Goal: Task Accomplishment & Management: Complete application form

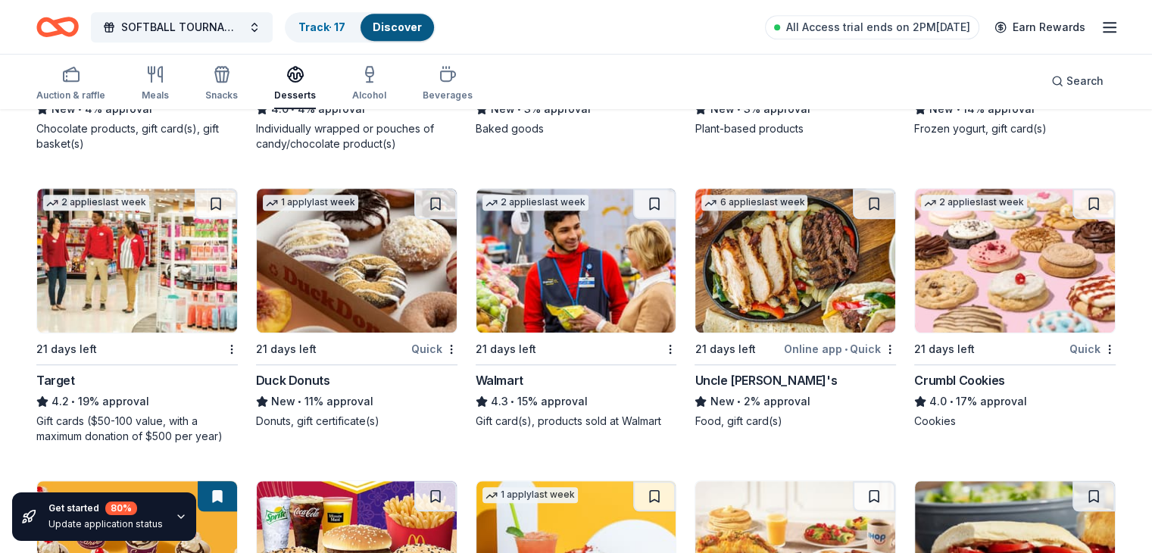
scroll to position [963, 0]
click at [344, 20] on link "Track · 17" at bounding box center [321, 26] width 47 height 13
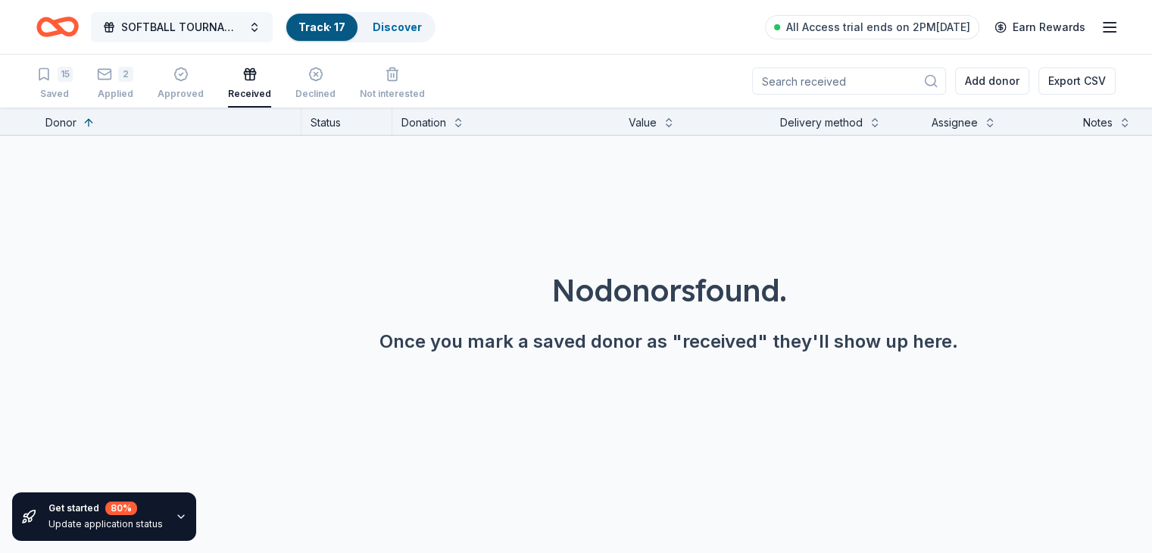
click at [200, 20] on span "SOFTBALL TOURNAMENT 10U" at bounding box center [181, 27] width 121 height 18
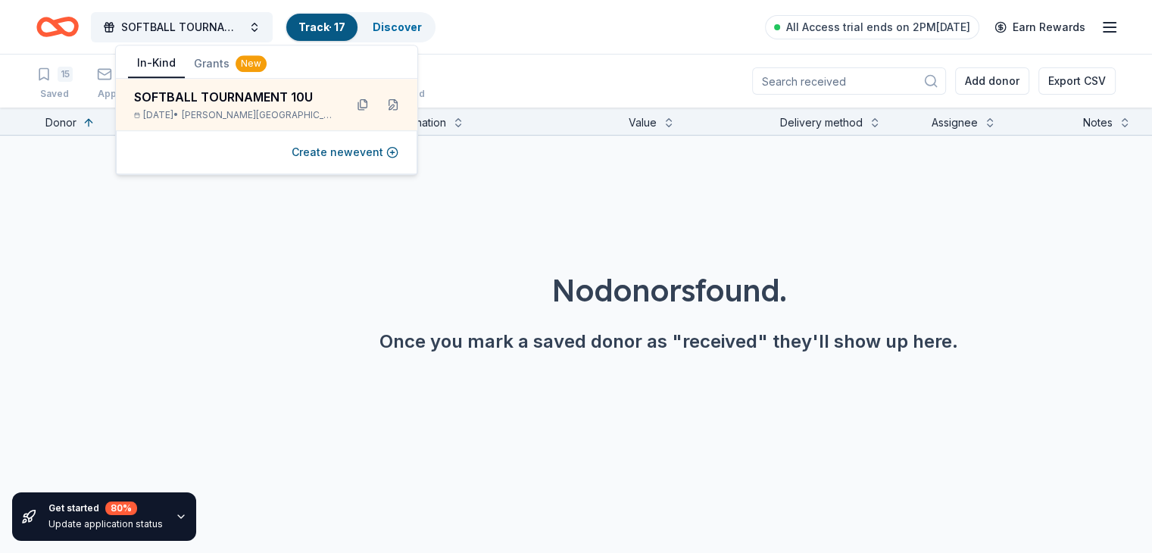
click at [164, 68] on button "In-Kind" at bounding box center [156, 63] width 57 height 29
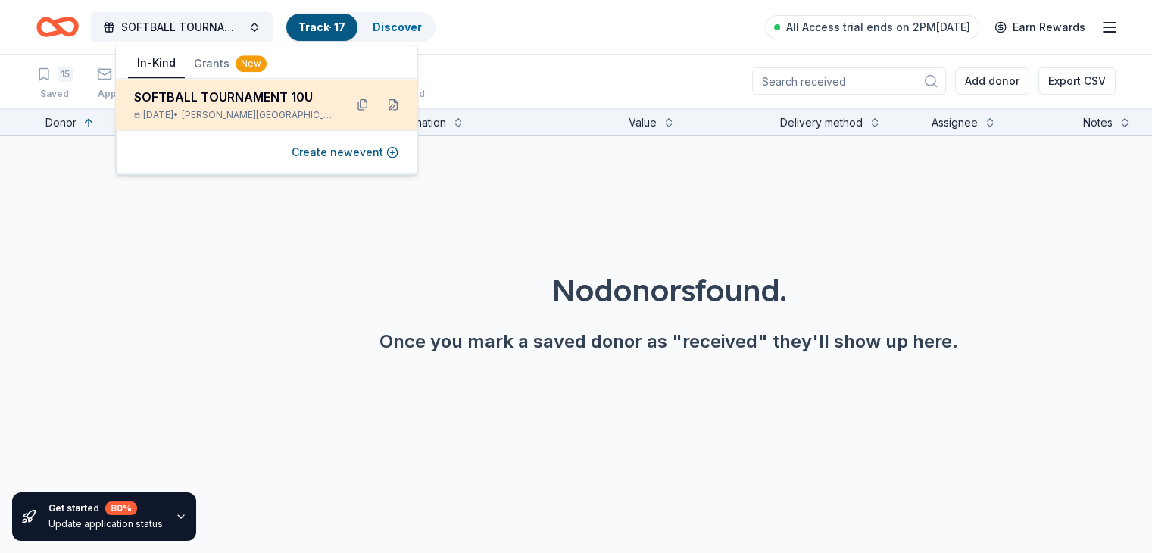
click at [206, 101] on div "SOFTBALL TOURNAMENT 10U" at bounding box center [233, 97] width 198 height 18
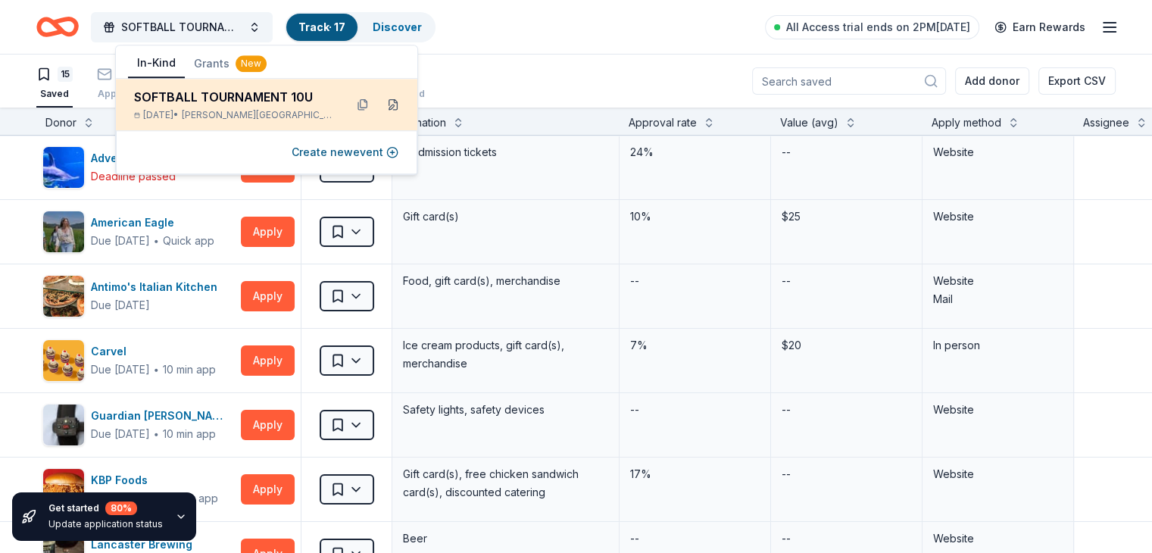
click at [393, 110] on button at bounding box center [393, 104] width 24 height 24
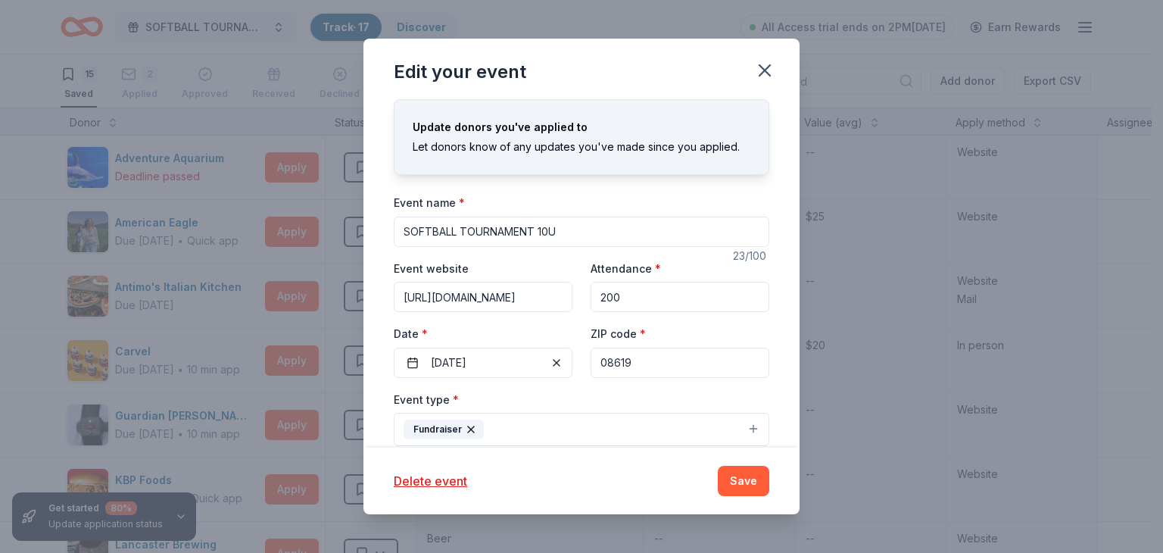
click at [469, 226] on input "SOFTBALL TOURNAMENT 10U" at bounding box center [582, 232] width 376 height 30
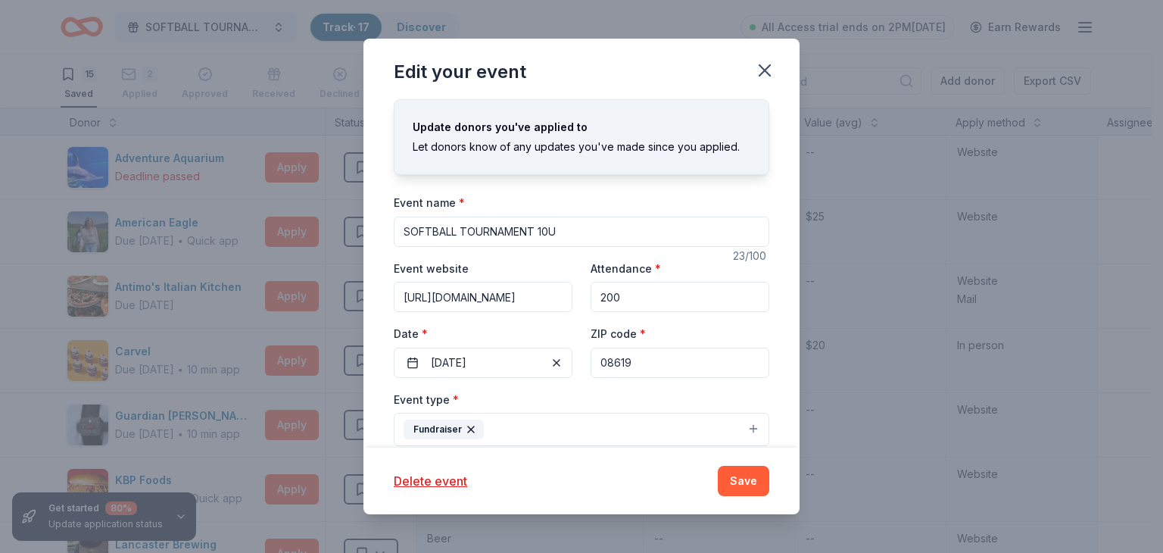
paste input "War of the Wicked Friendly 10uC"
type input "War of the Wicked Friendly 10uC"
click at [740, 483] on button "Save" at bounding box center [743, 481] width 51 height 30
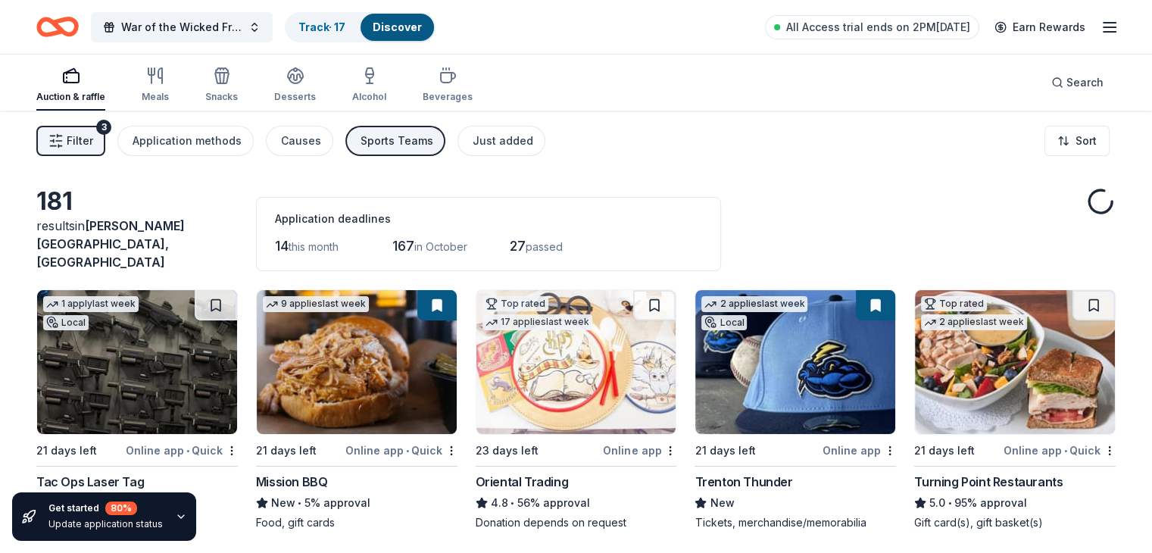
click at [552, 380] on img at bounding box center [576, 362] width 200 height 144
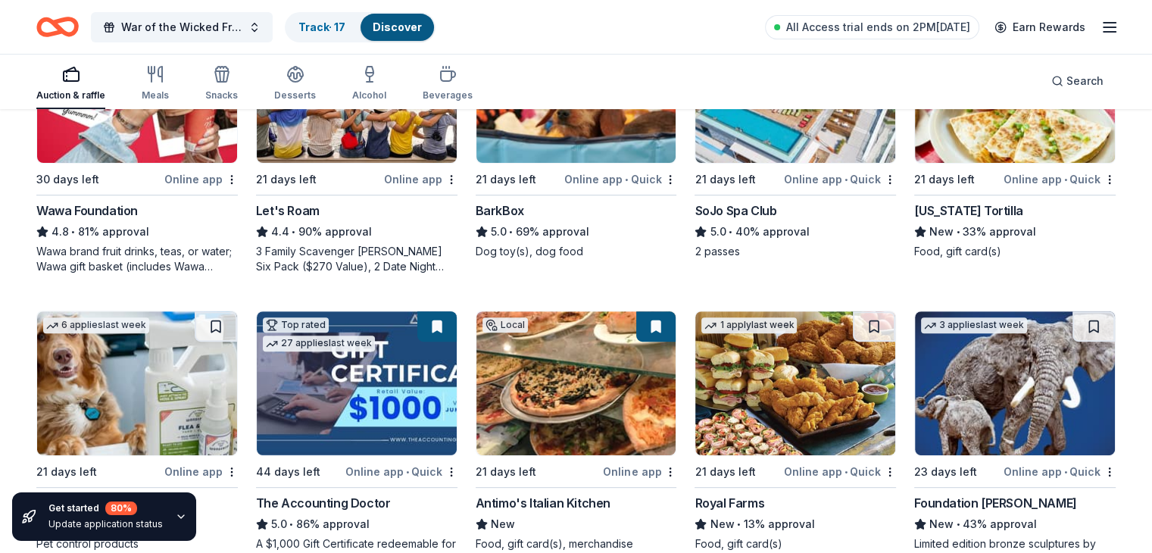
scroll to position [555, 0]
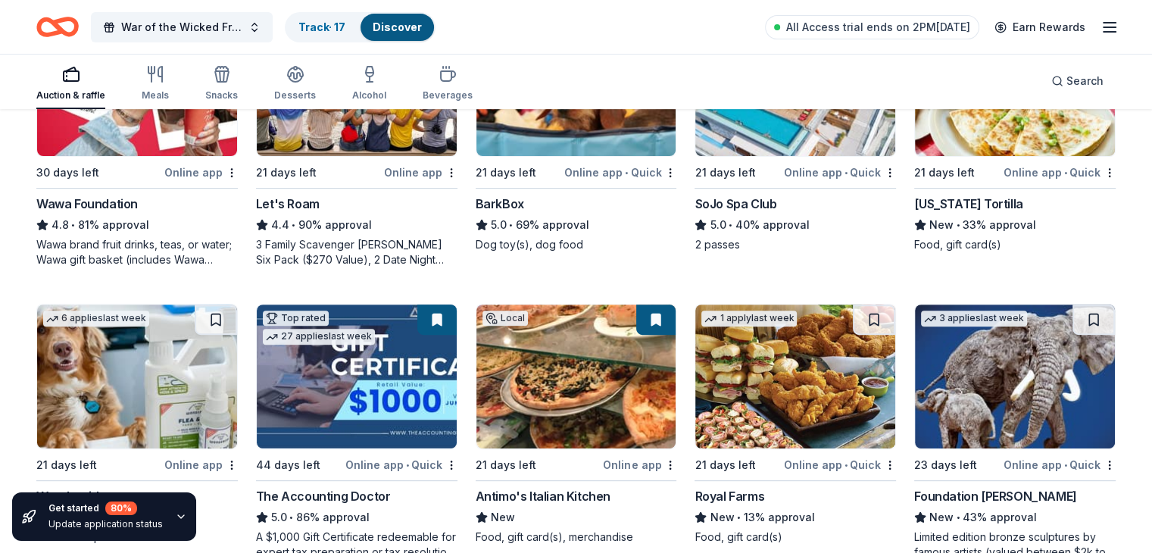
click at [784, 361] on img at bounding box center [795, 376] width 200 height 144
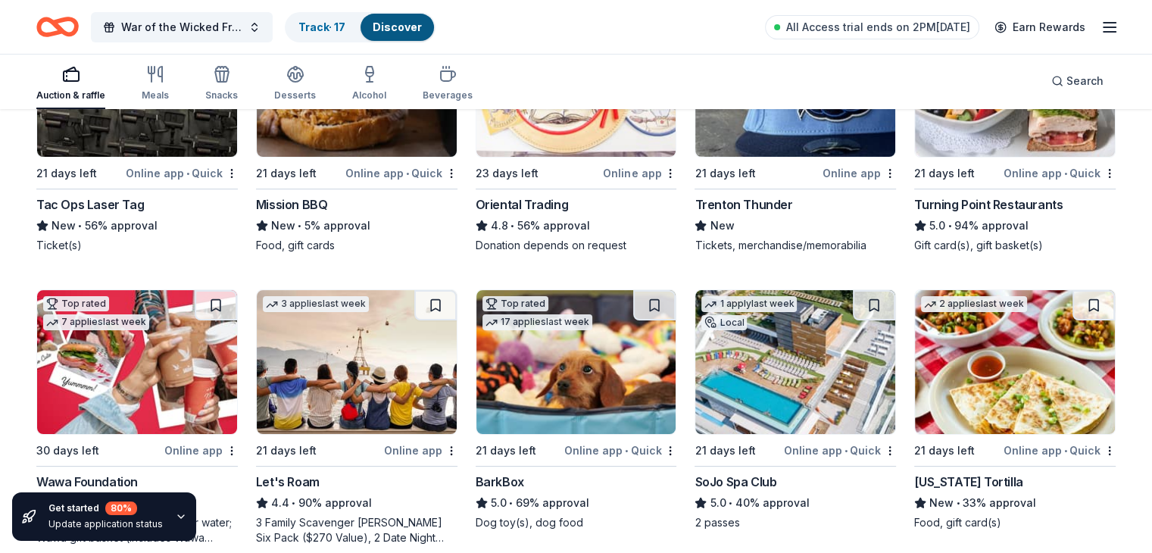
click at [368, 352] on img at bounding box center [357, 362] width 200 height 144
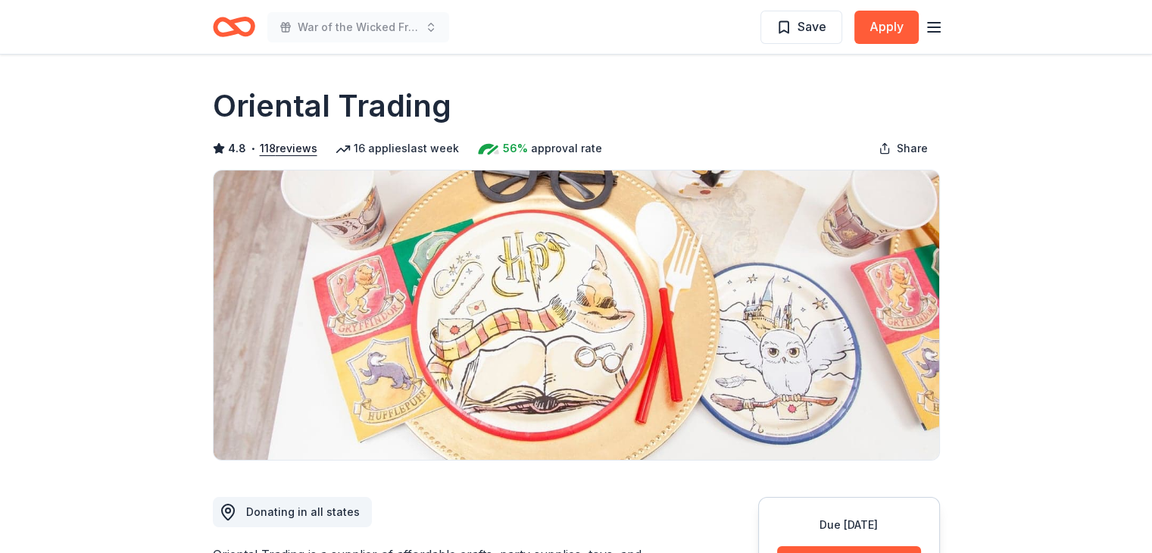
click at [228, 147] on span "4.8" at bounding box center [237, 148] width 18 height 18
click at [286, 151] on button "118 reviews" at bounding box center [289, 148] width 58 height 18
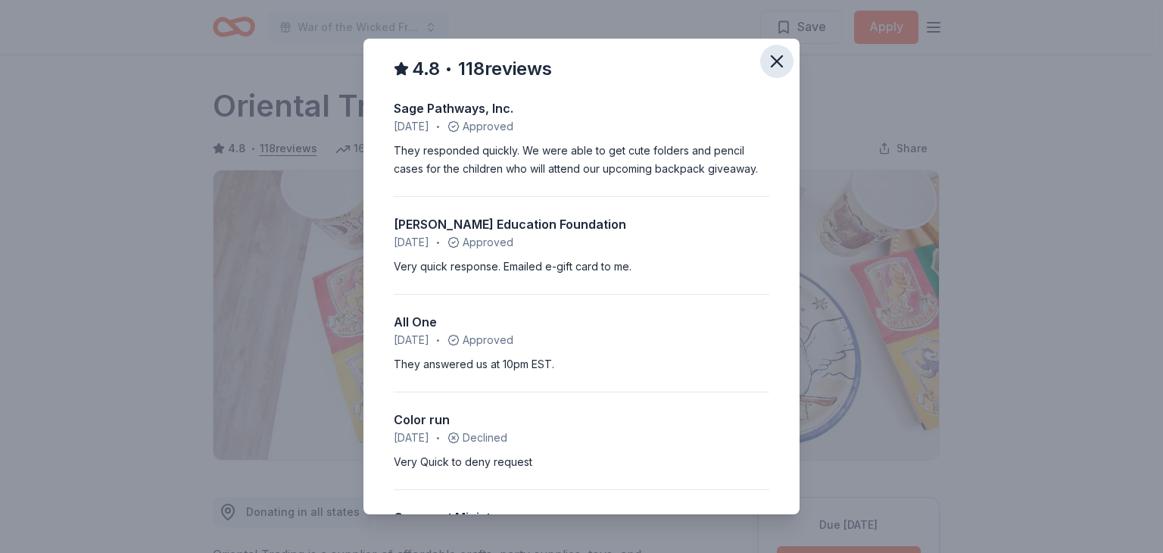
click at [760, 58] on button "button" at bounding box center [776, 61] width 33 height 33
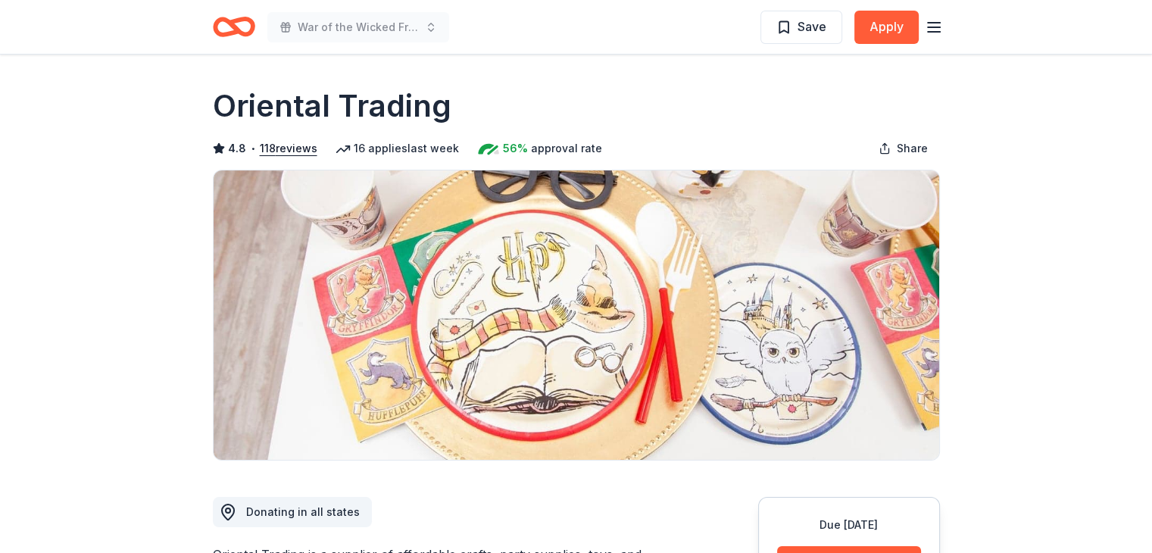
click at [303, 110] on h1 "Oriental Trading" at bounding box center [332, 106] width 239 height 42
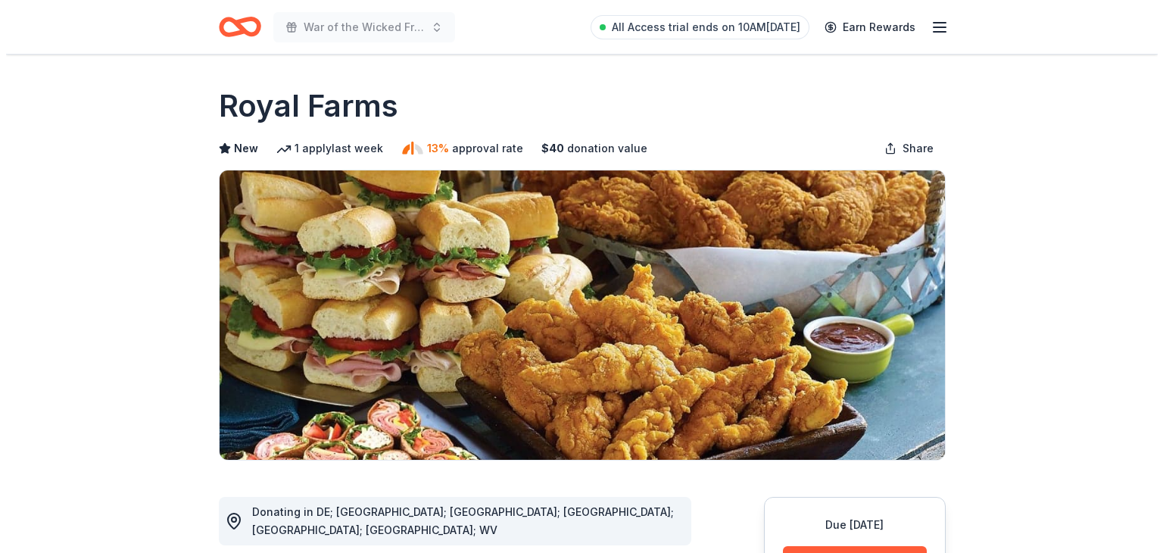
scroll to position [277, 0]
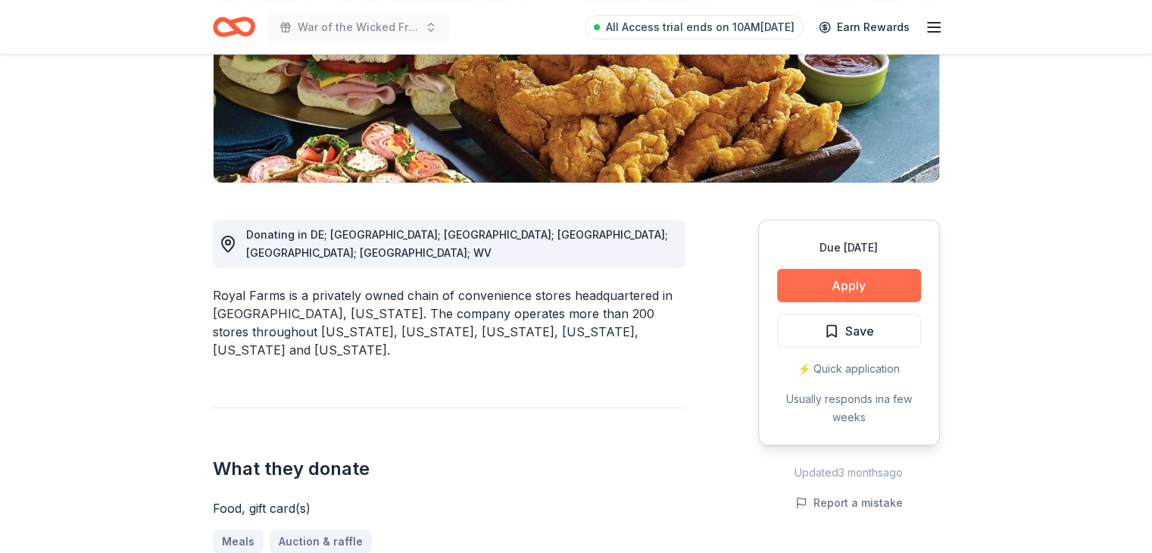
click at [831, 285] on button "Apply" at bounding box center [849, 285] width 144 height 33
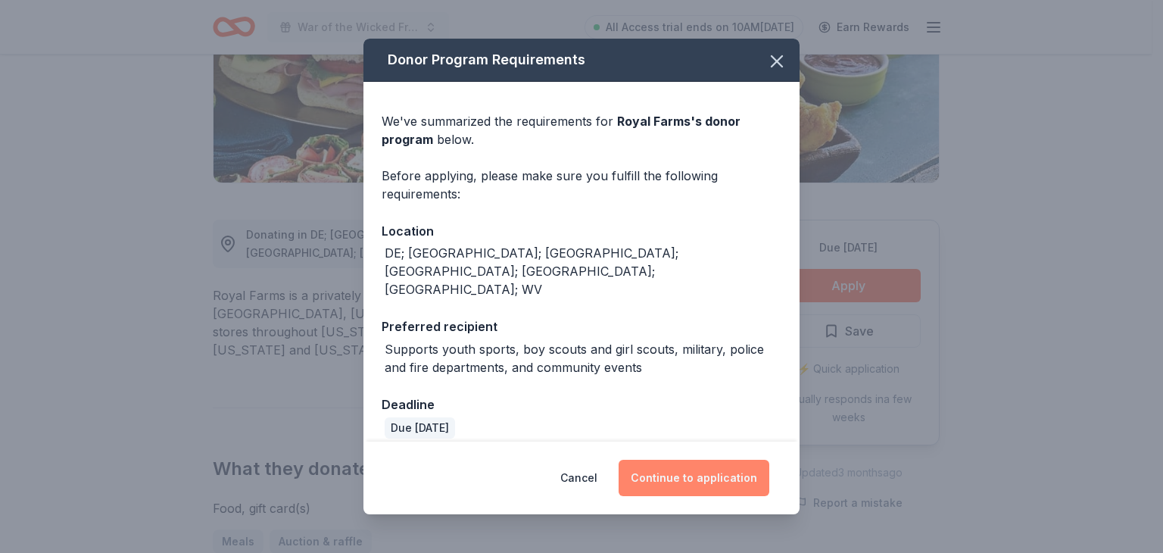
click at [685, 463] on button "Continue to application" at bounding box center [694, 478] width 151 height 36
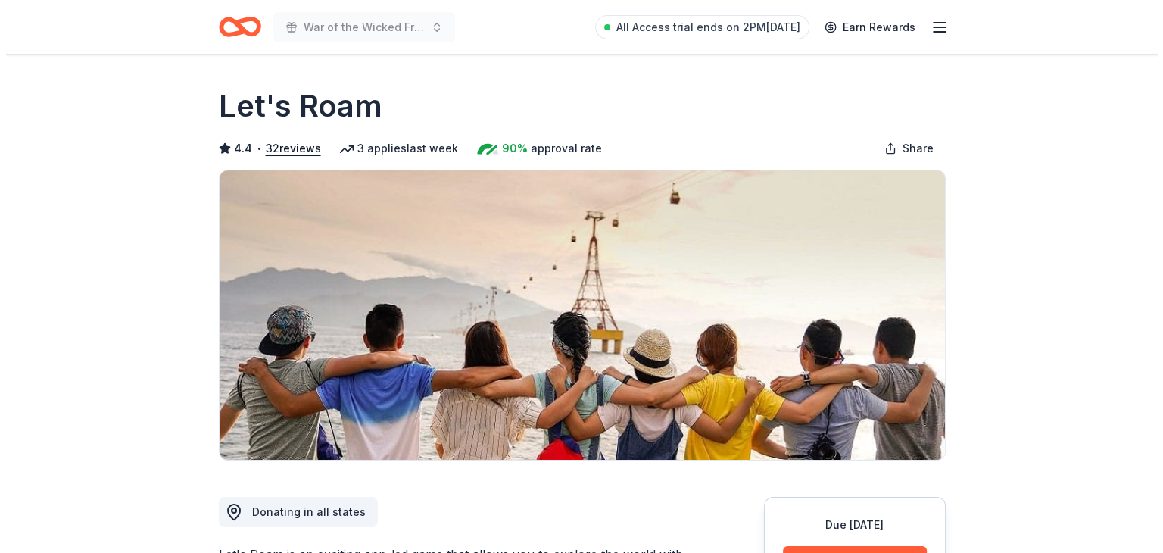
scroll to position [277, 0]
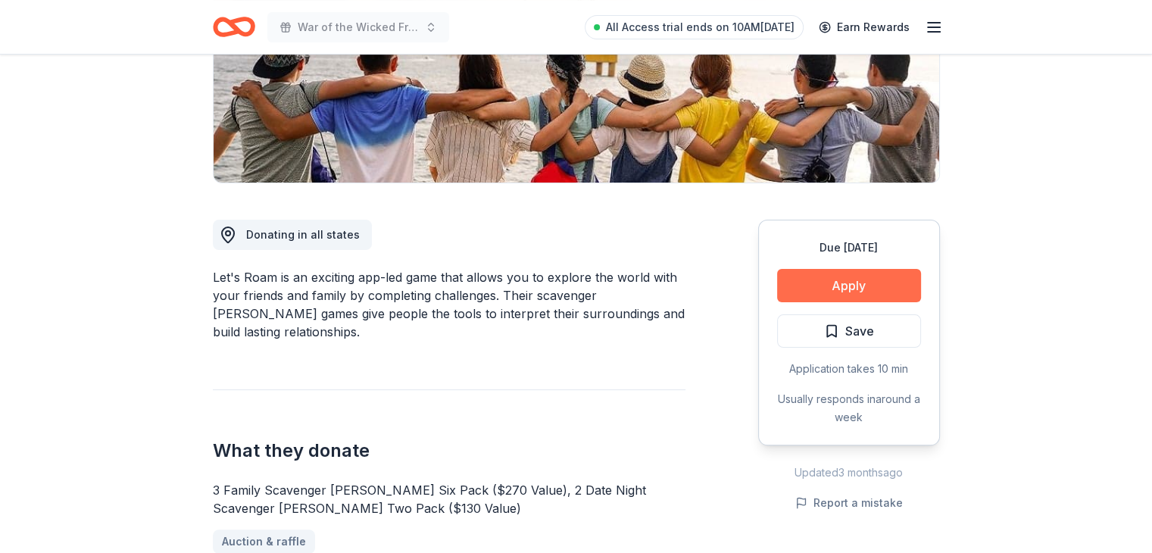
click at [807, 276] on button "Apply" at bounding box center [849, 285] width 144 height 33
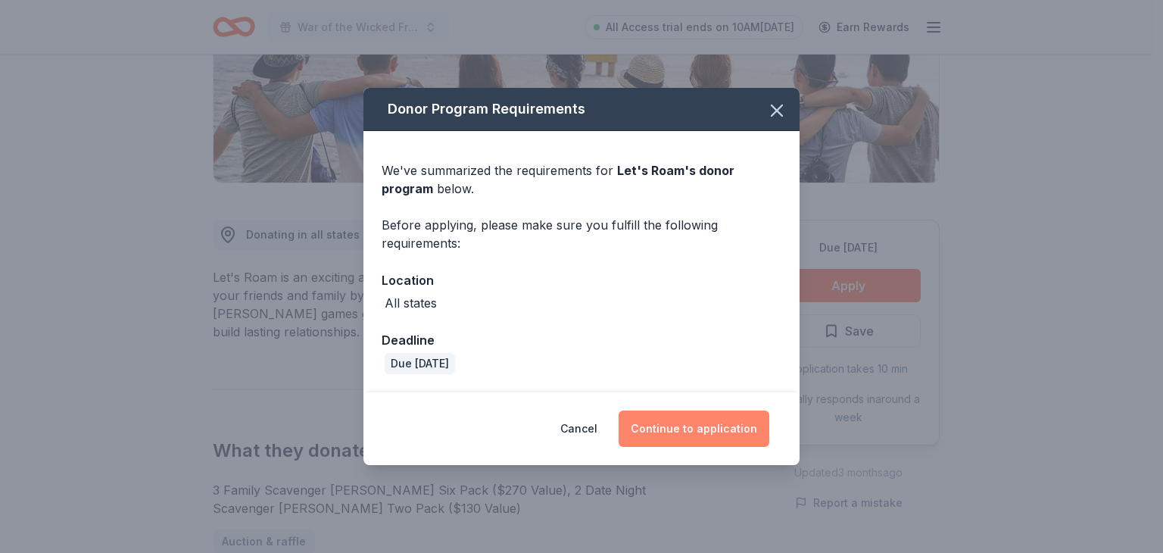
click at [700, 422] on button "Continue to application" at bounding box center [694, 428] width 151 height 36
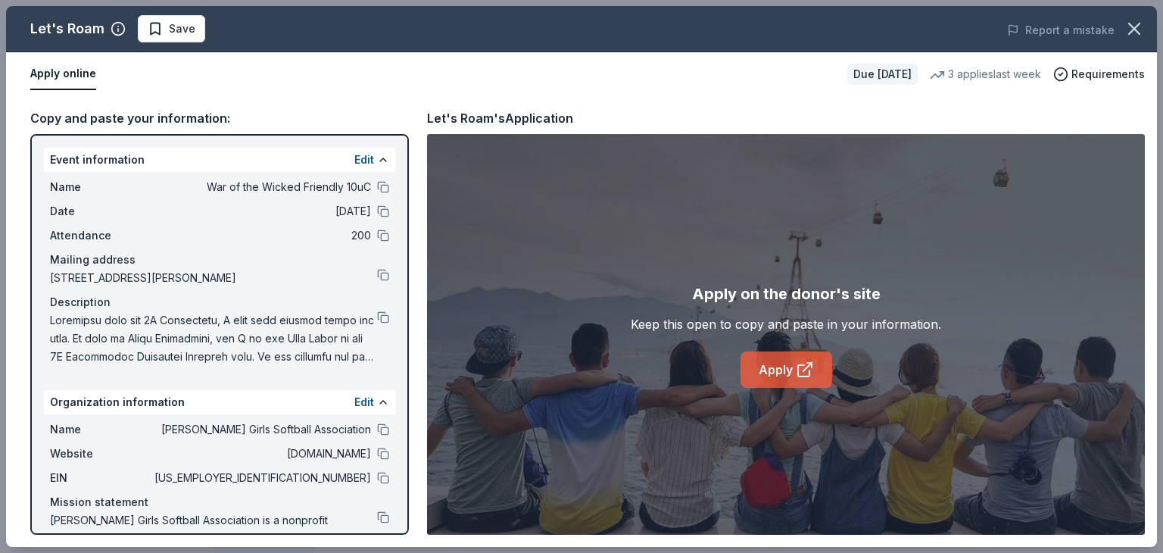
click at [763, 370] on link "Apply" at bounding box center [786, 369] width 92 height 36
